Goal: Task Accomplishment & Management: Complete application form

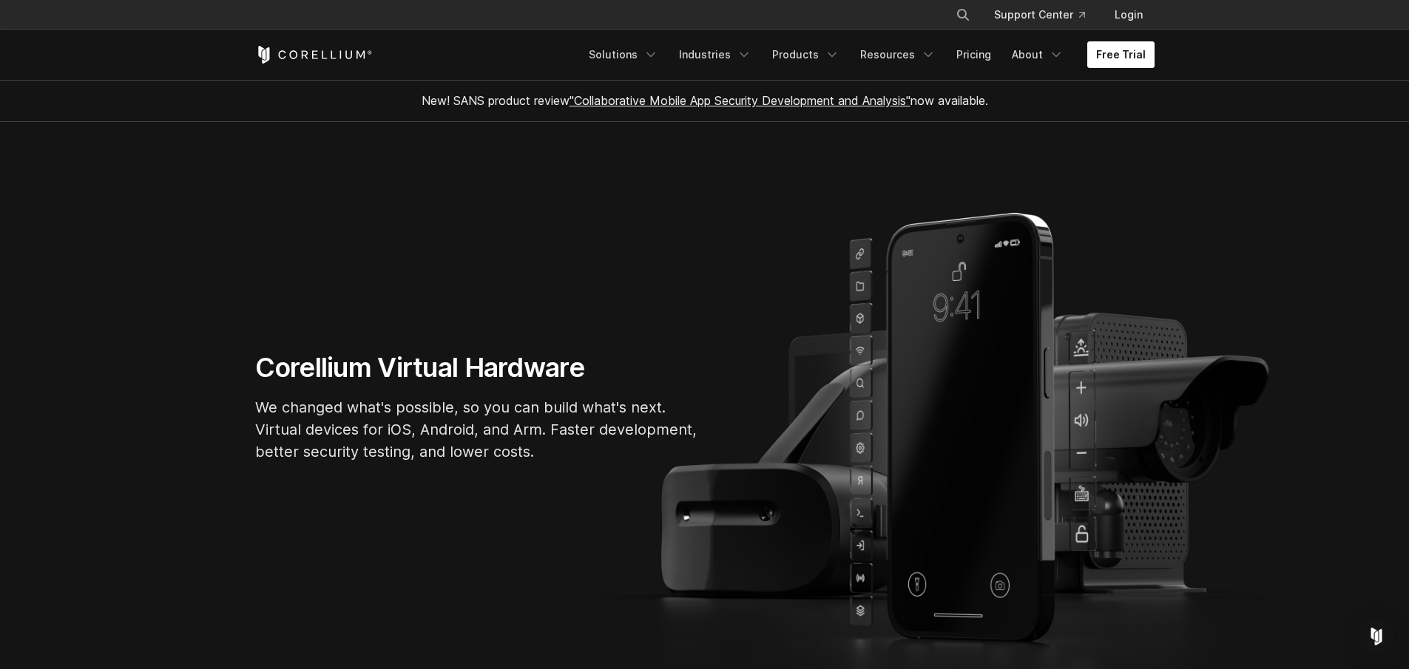
click at [1120, 59] on link "Free Trial" at bounding box center [1120, 54] width 67 height 27
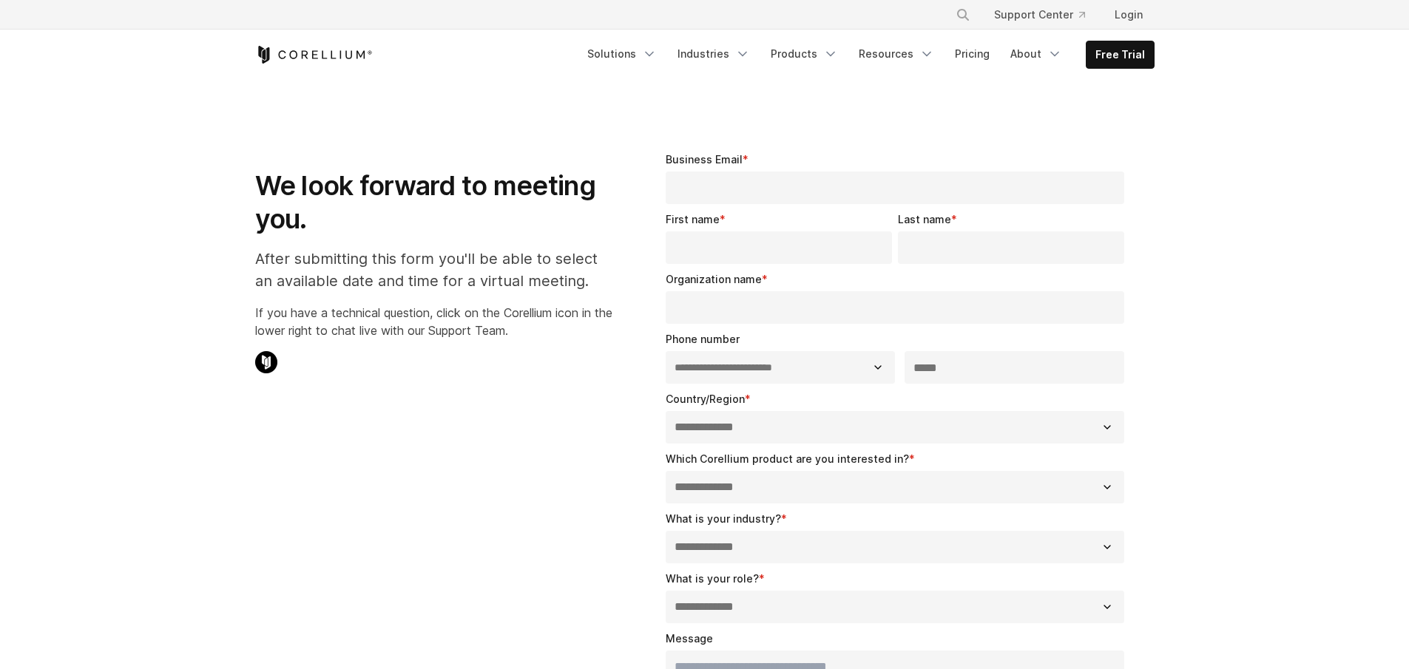
select select "**"
click at [868, 182] on input "Business Email *" at bounding box center [895, 188] width 459 height 33
